Goal: Information Seeking & Learning: Learn about a topic

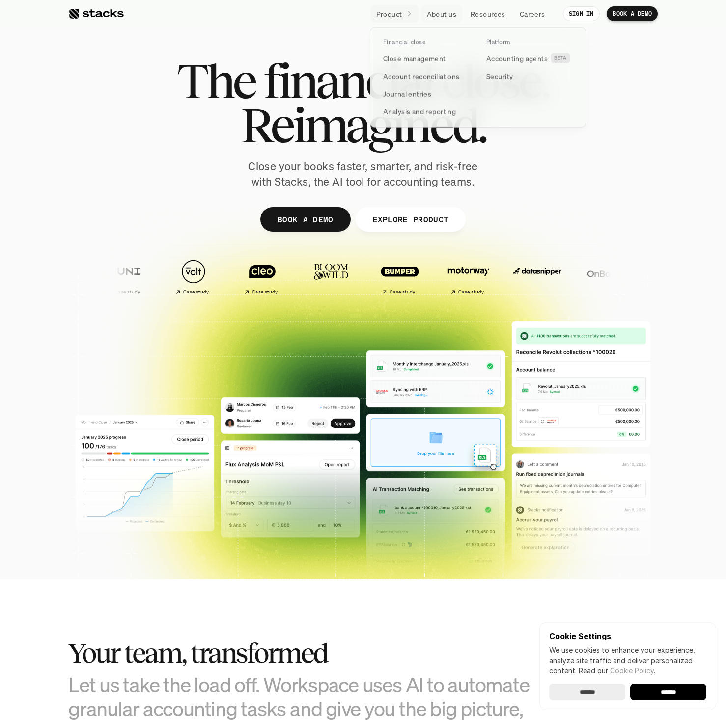
click at [393, 13] on p "Product" at bounding box center [389, 14] width 26 height 10
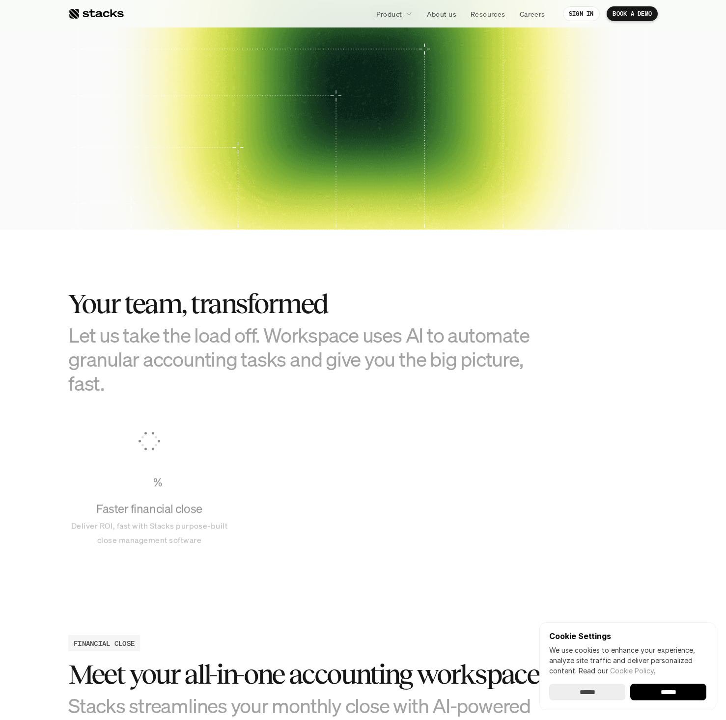
scroll to position [3251, 0]
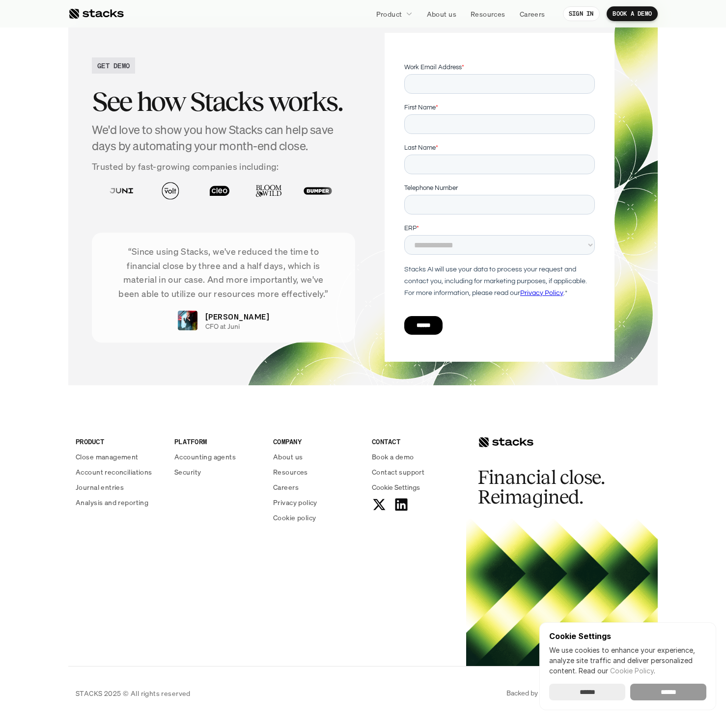
click at [683, 690] on input "******" at bounding box center [668, 692] width 76 height 17
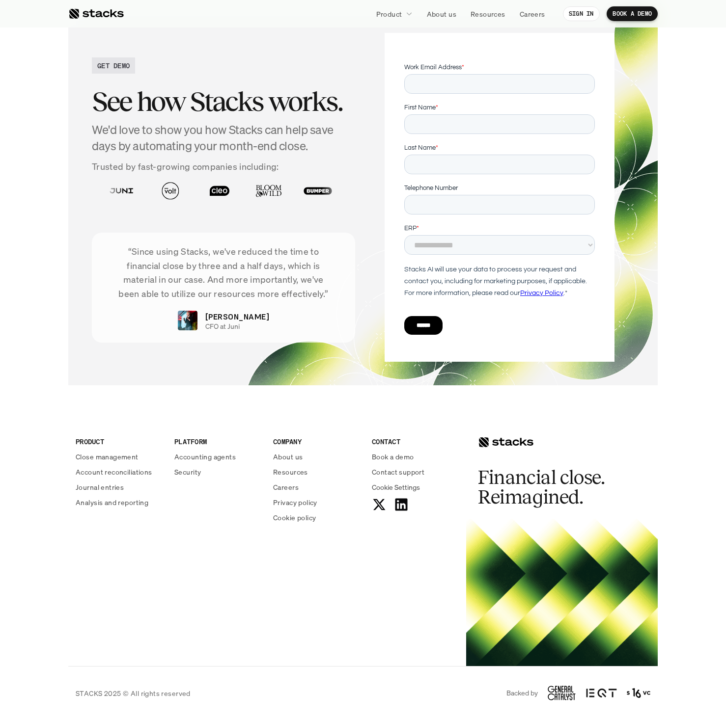
scroll to position [0, 0]
click at [300, 475] on p "Resources" at bounding box center [290, 472] width 35 height 10
click at [297, 465] on div "COMPANY About us Resources Careers Privacy policy Cookie policy" at bounding box center [316, 480] width 87 height 86
click at [297, 469] on p "Resources" at bounding box center [290, 472] width 35 height 10
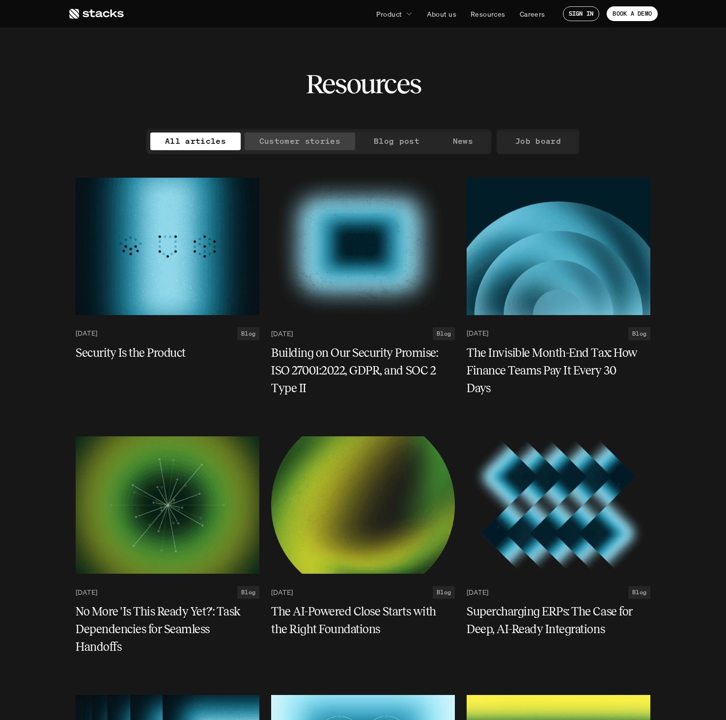
click at [410, 137] on p "Blog post" at bounding box center [397, 141] width 46 height 14
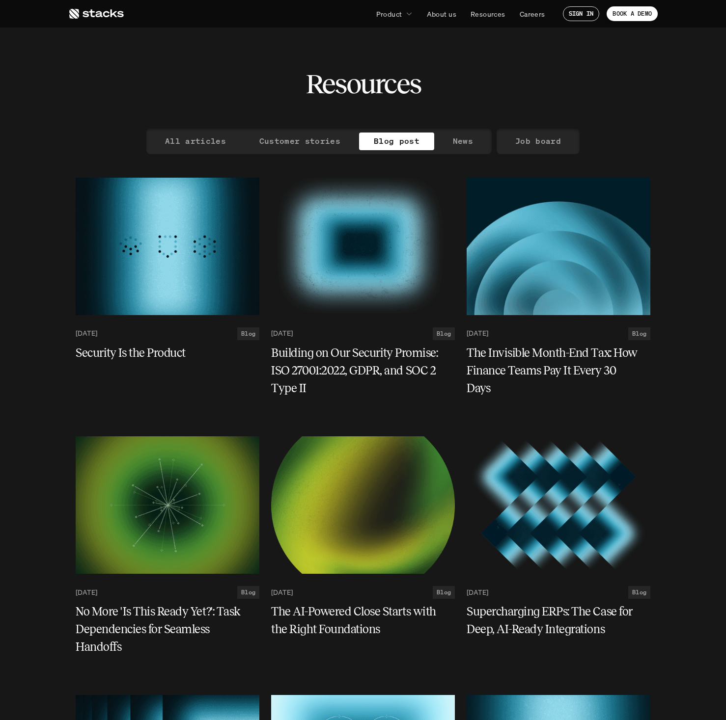
click at [462, 138] on p "News" at bounding box center [463, 141] width 20 height 14
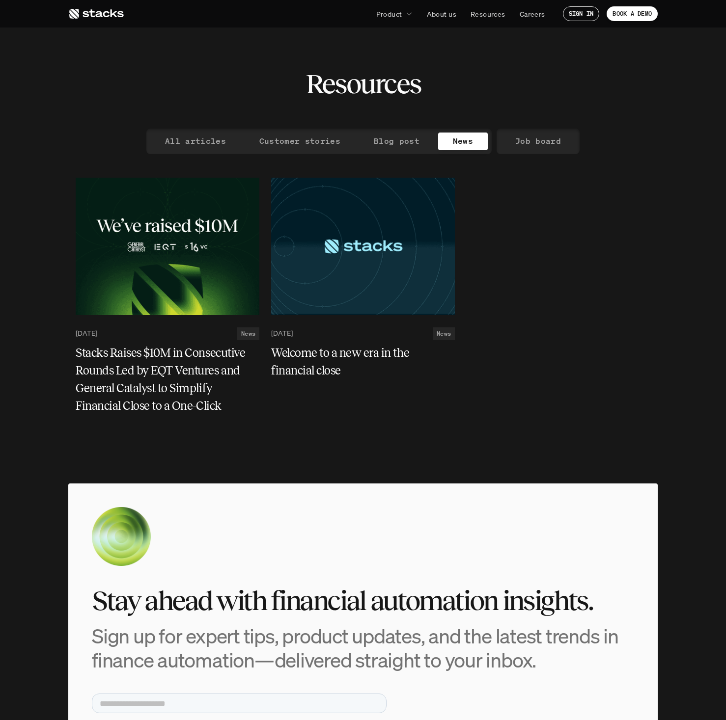
click at [593, 104] on section "Resources" at bounding box center [363, 64] width 726 height 129
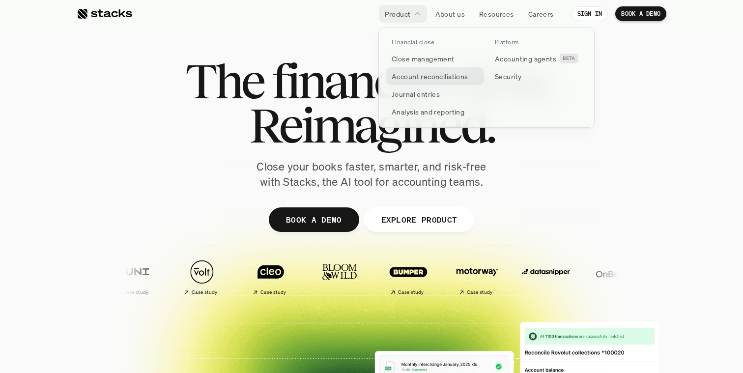
click at [421, 82] on link "Account reconciliations" at bounding box center [434, 76] width 98 height 18
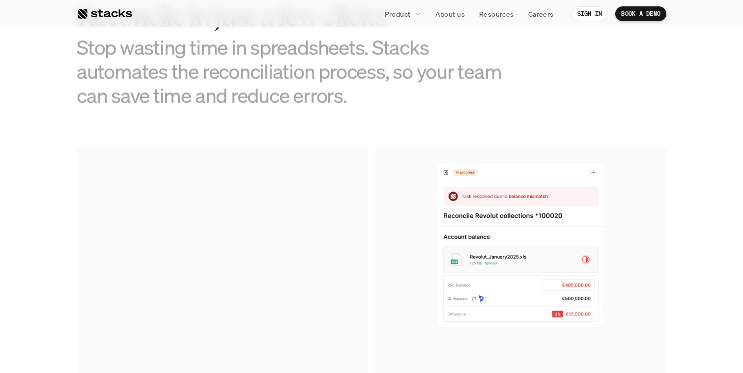
scroll to position [562, 0]
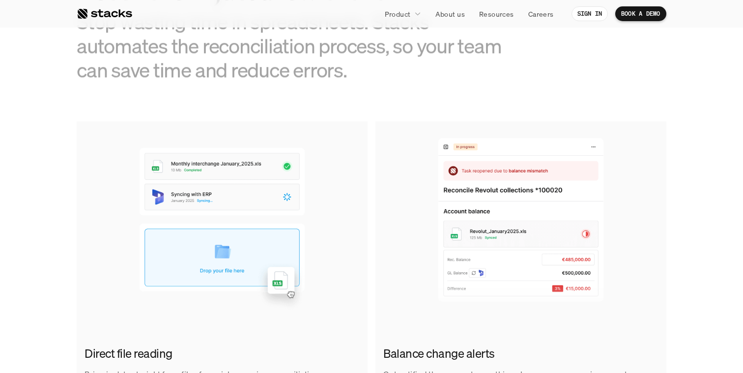
click at [653, 69] on div "RECONCILIATIONS Reconcile in just a few clicks Stop wasting time in spreadsheet…" at bounding box center [371, 16] width 589 height 131
